Goal: Transaction & Acquisition: Purchase product/service

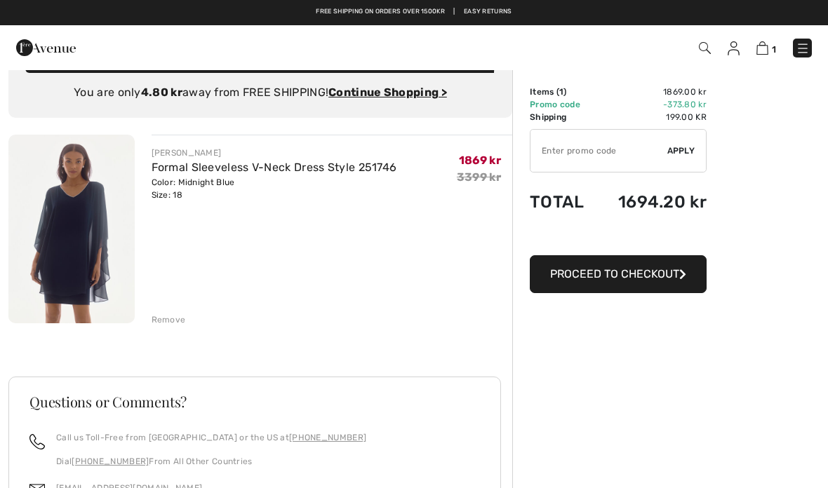
scroll to position [36, 0]
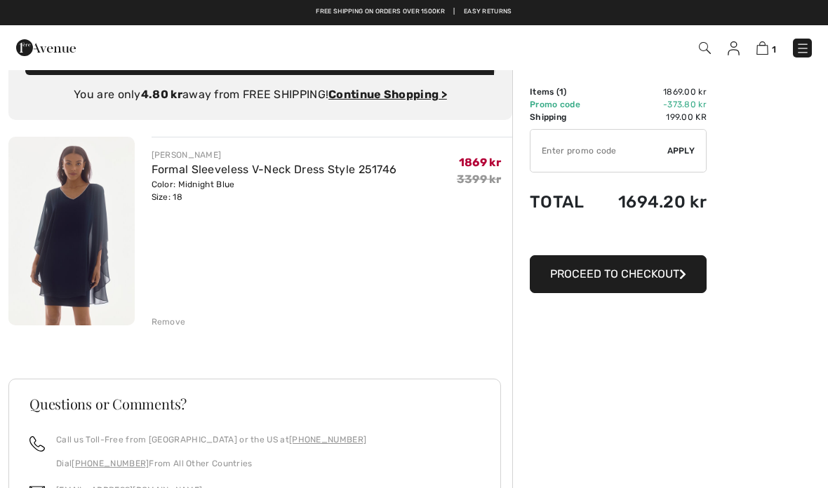
click at [101, 255] on img at bounding box center [71, 231] width 126 height 189
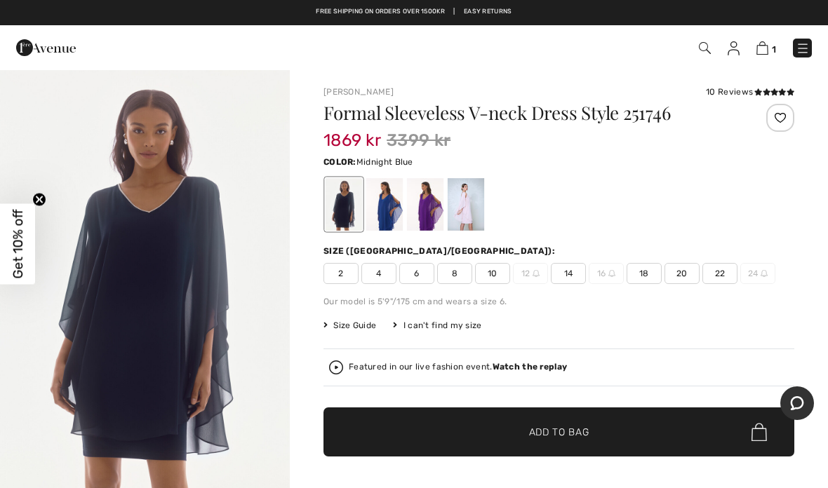
click at [466, 208] on div at bounding box center [466, 204] width 36 height 53
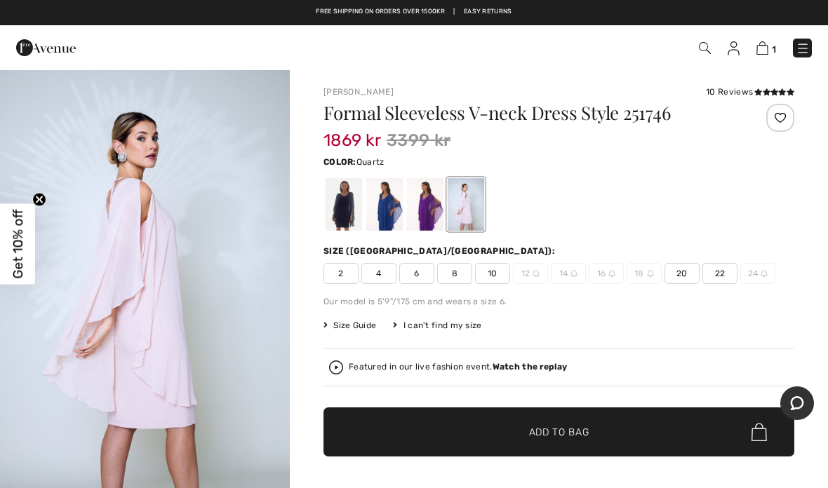
click at [540, 363] on strong "Watch the replay" at bounding box center [529, 367] width 75 height 10
